Goal: Find specific page/section: Find specific page/section

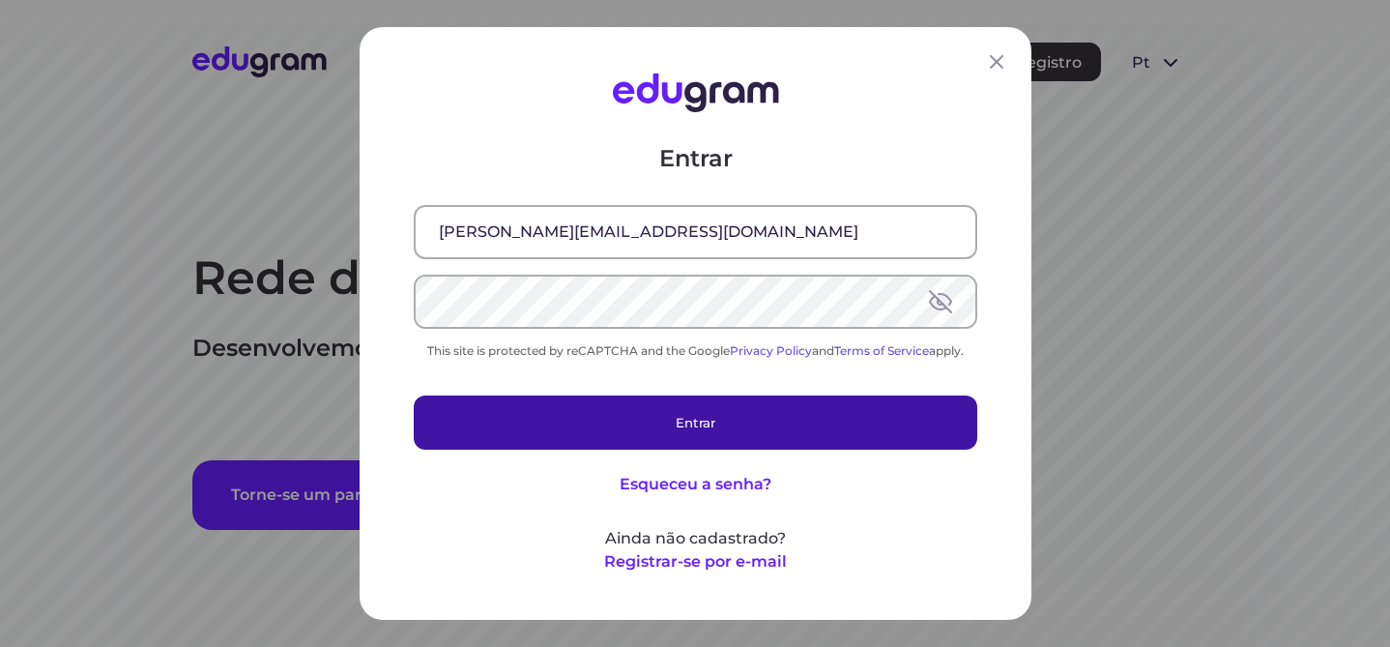
click at [714, 429] on button "Entrar" at bounding box center [695, 422] width 563 height 54
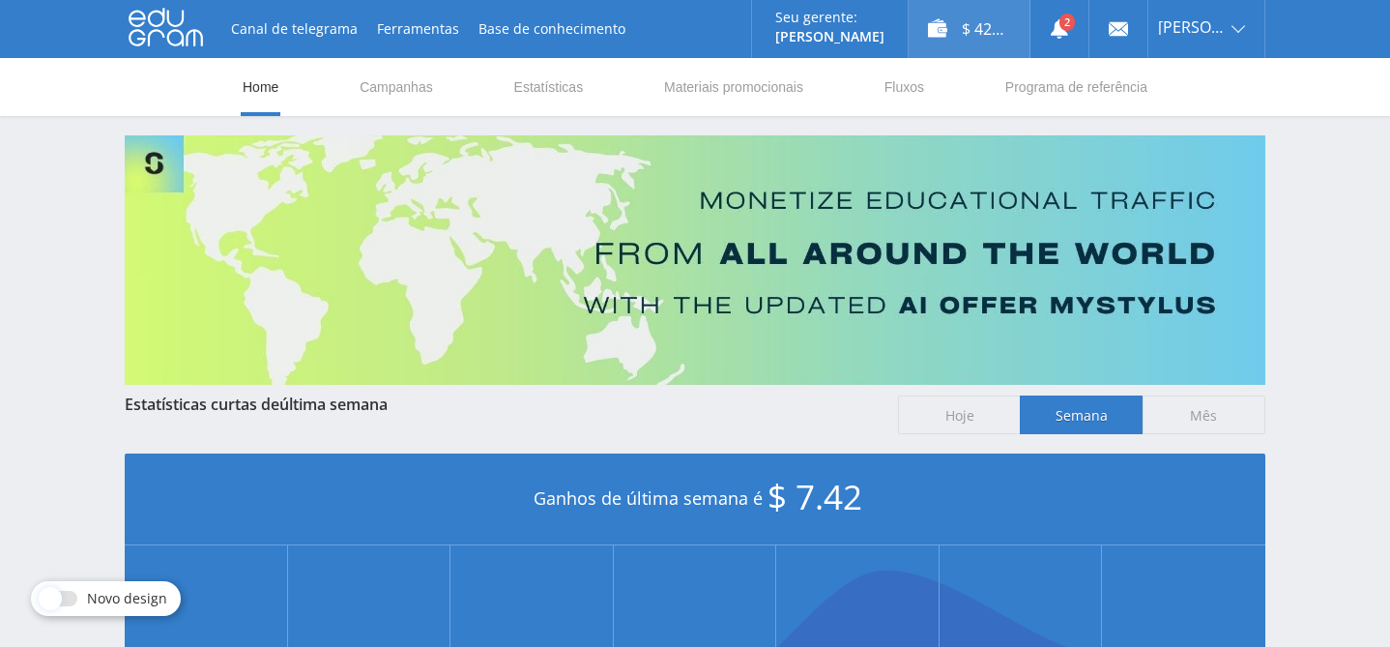
click at [977, 34] on div "$ 42.42" at bounding box center [968, 29] width 121 height 58
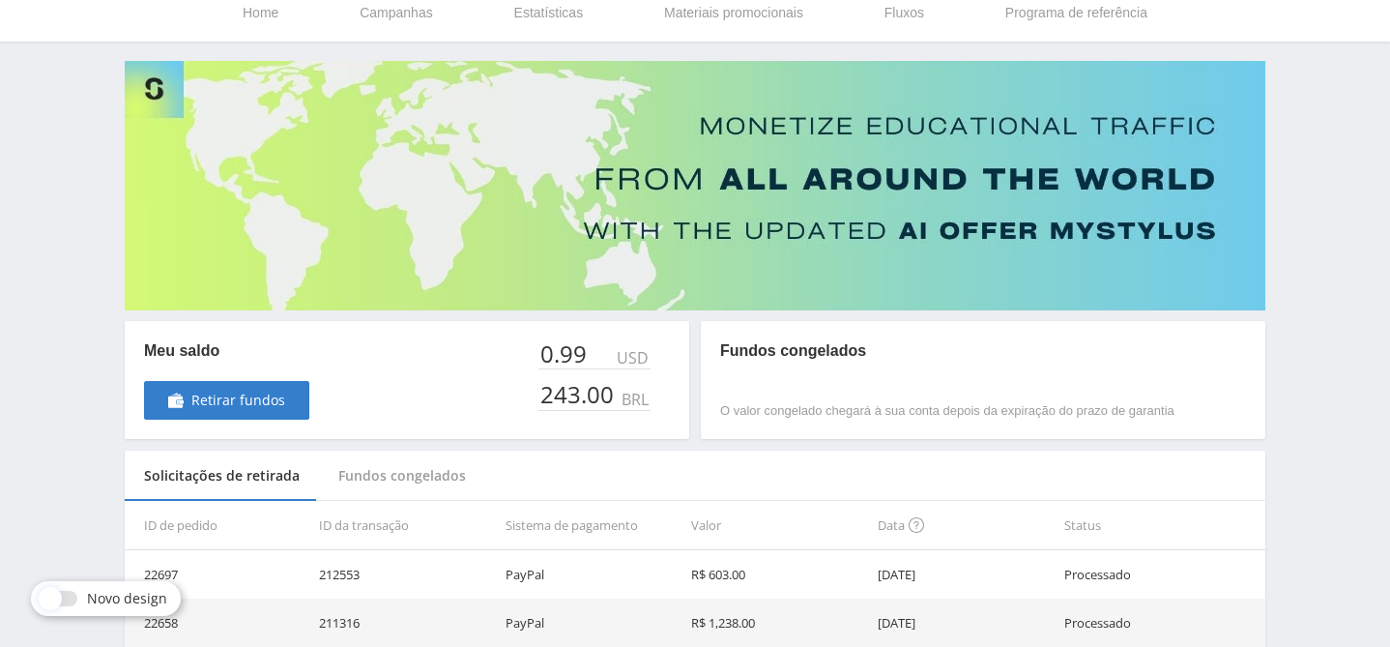
scroll to position [100, 0]
